Goal: Navigation & Orientation: Find specific page/section

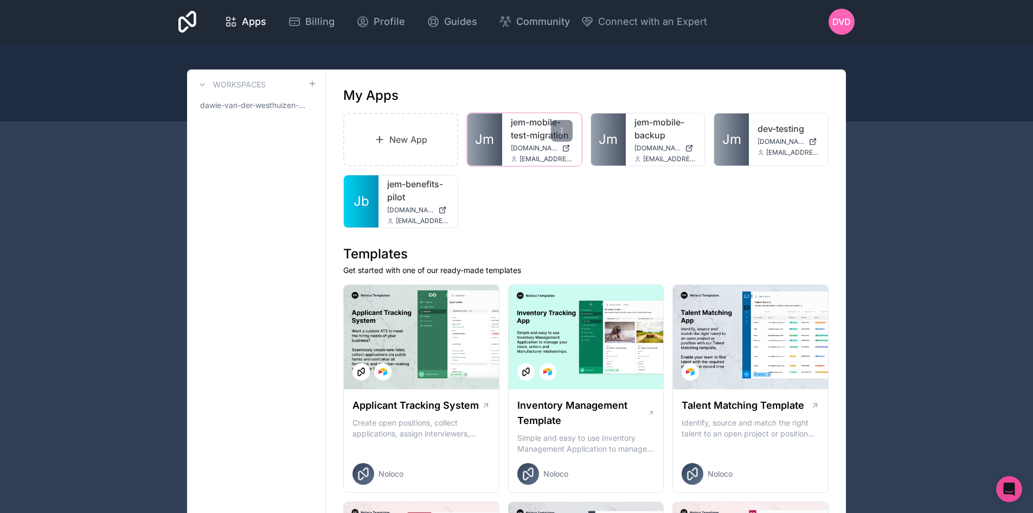
click at [526, 134] on link "jem-mobile-test-migration" at bounding box center [542, 129] width 62 height 26
click at [769, 148] on div "dev-testing dev-testing.noloco.co dawie@jemhr.com" at bounding box center [788, 139] width 79 height 52
click at [755, 130] on div "dev-testing dev-testing.noloco.co dawie@jemhr.com" at bounding box center [788, 139] width 79 height 52
click at [731, 145] on span "Jm" at bounding box center [732, 139] width 19 height 17
